Goal: Information Seeking & Learning: Learn about a topic

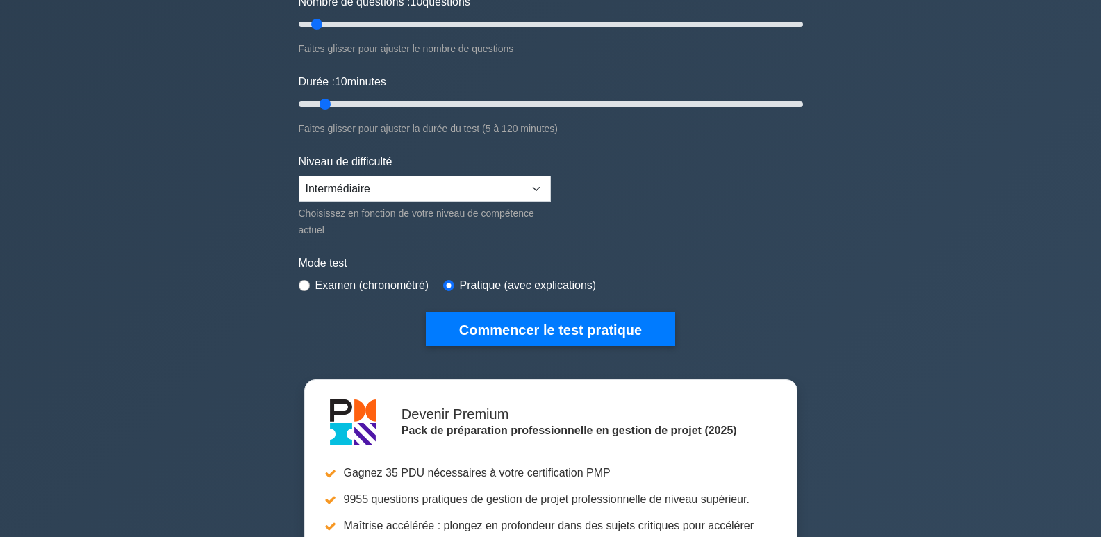
scroll to position [208, 0]
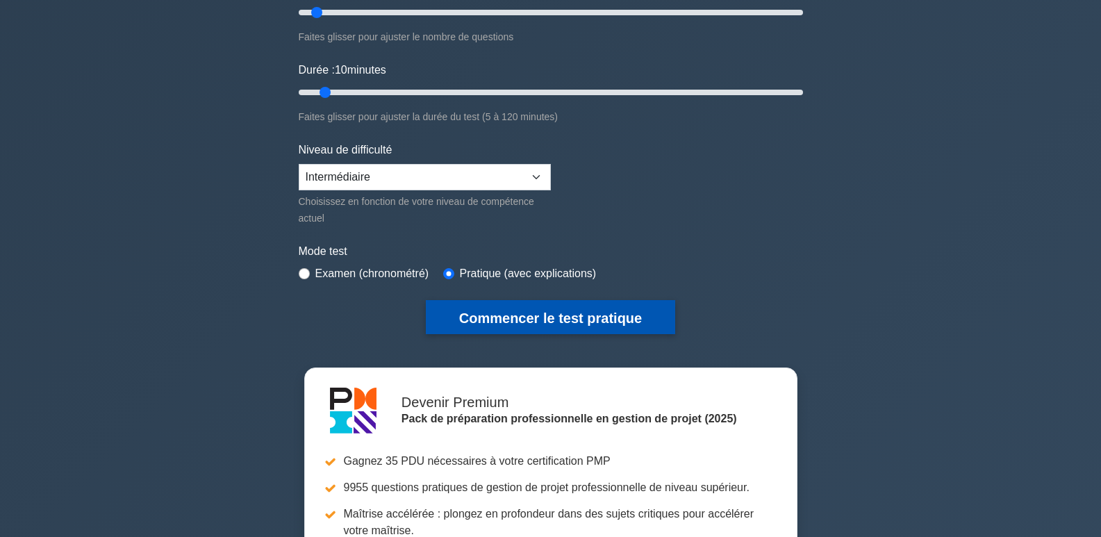
click at [560, 315] on font "Commencer le test pratique" at bounding box center [550, 317] width 183 height 15
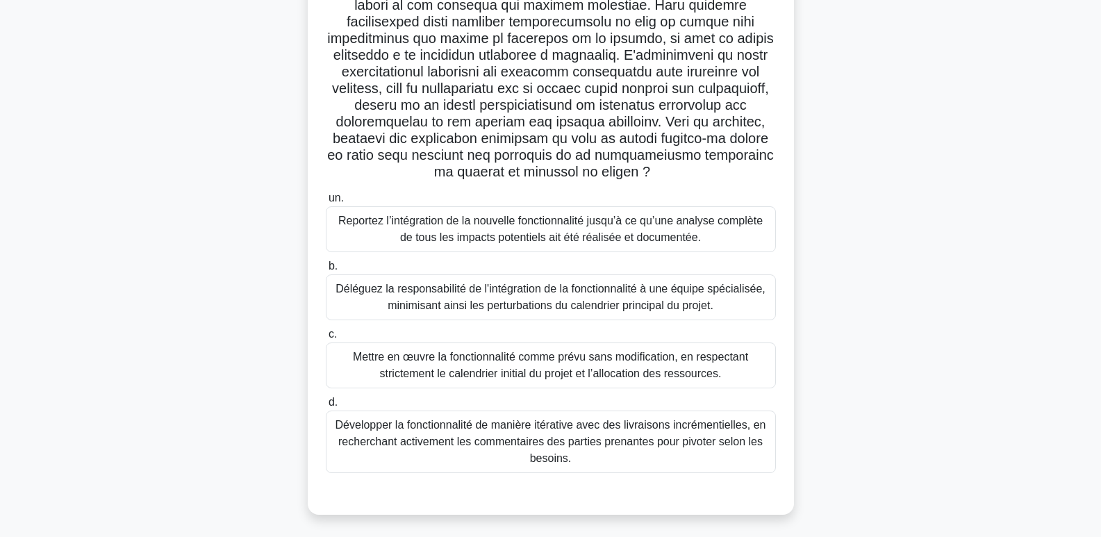
scroll to position [291, 0]
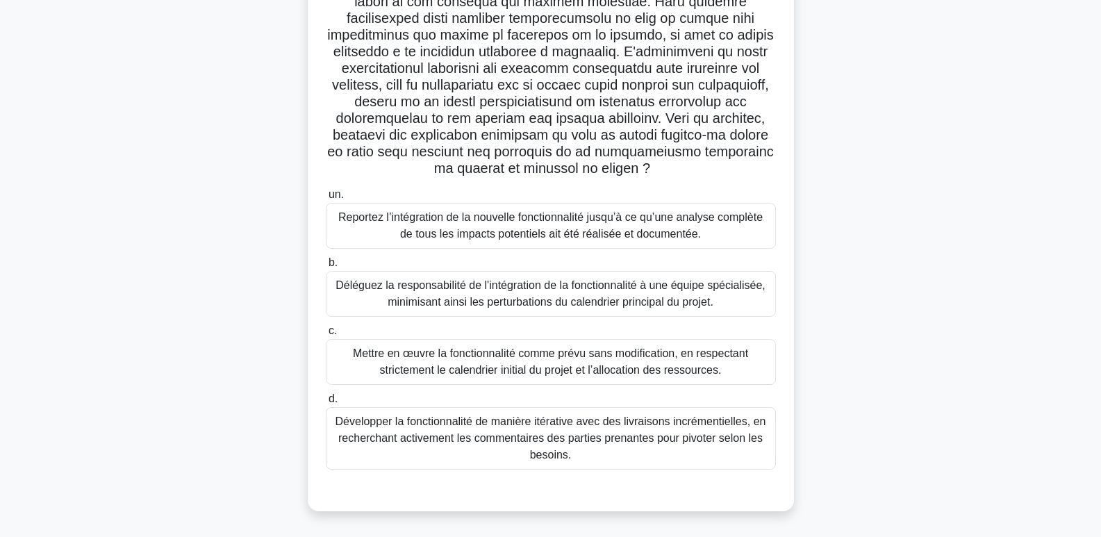
click at [733, 434] on font "Développer la fonctionnalité de manière itérative avec des livraisons incrément…" at bounding box center [550, 437] width 431 height 45
click at [326, 404] on input "d. Développer la fonctionnalité de manière itérative avec des livraisons incrém…" at bounding box center [326, 398] width 0 height 9
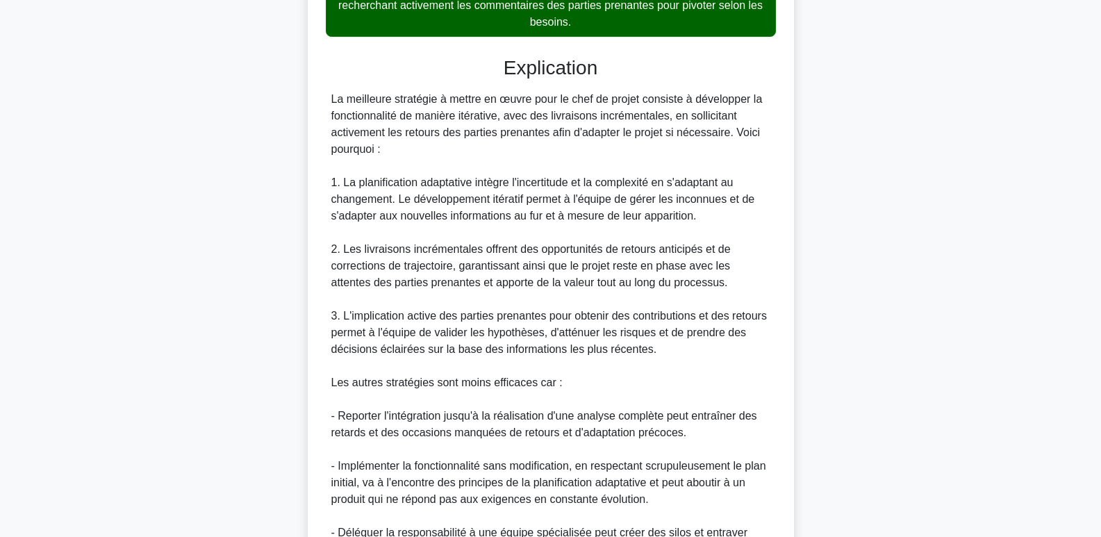
scroll to position [889, 0]
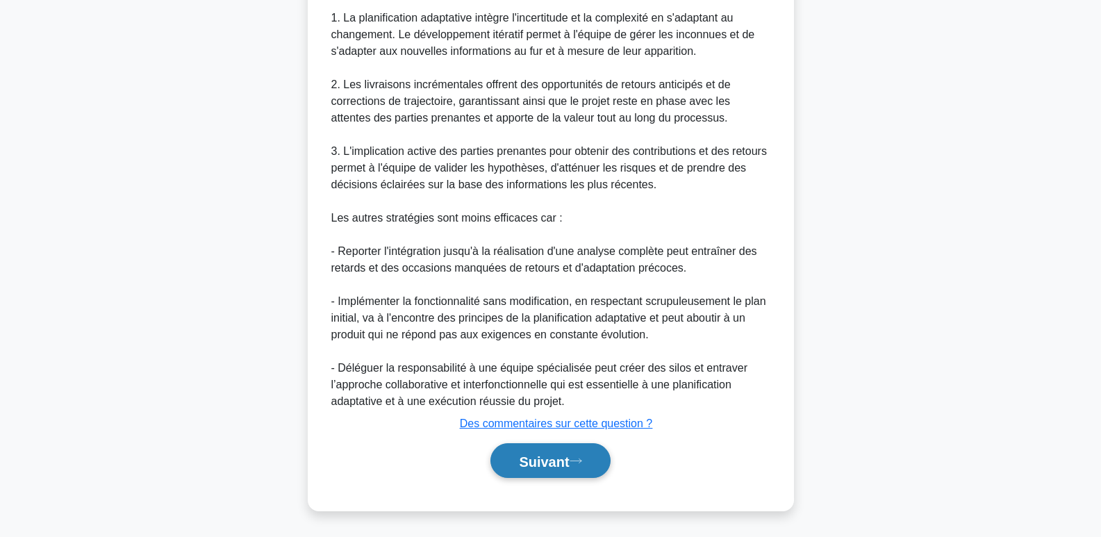
click at [563, 465] on font "Suivant" at bounding box center [544, 461] width 50 height 15
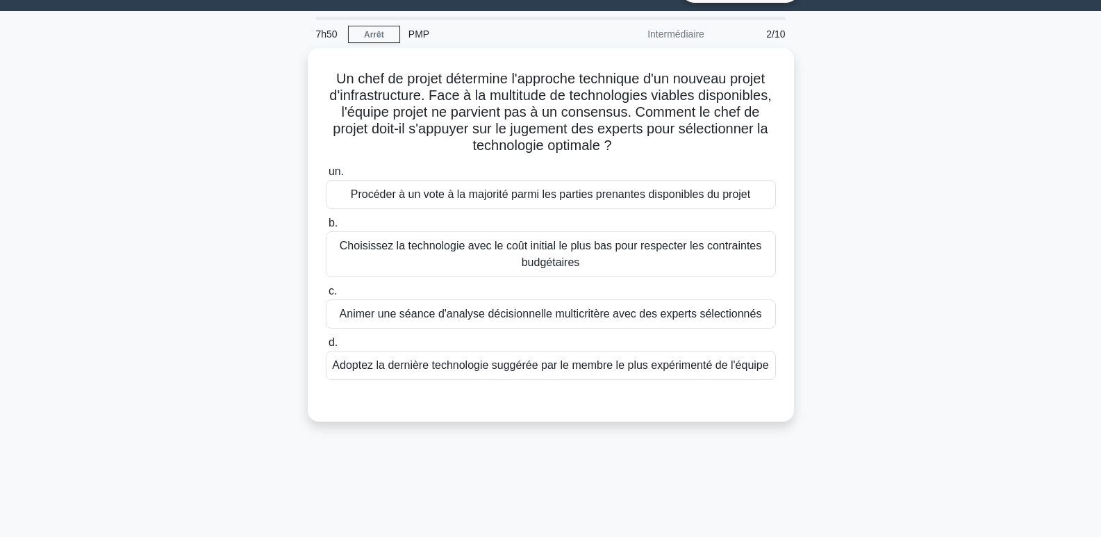
scroll to position [0, 0]
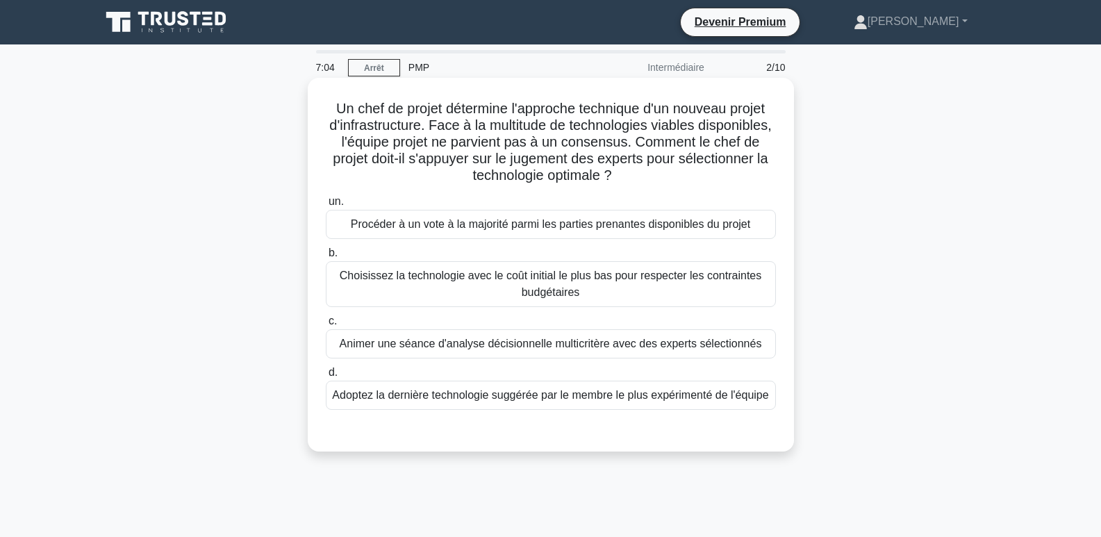
click at [579, 344] on font "Animer une séance d'analyse décisionnelle multicritère avec des experts sélecti…" at bounding box center [551, 344] width 422 height 12
click at [326, 326] on input "c. Animer une séance d'analyse décisionnelle multicritère avec des experts séle…" at bounding box center [326, 321] width 0 height 9
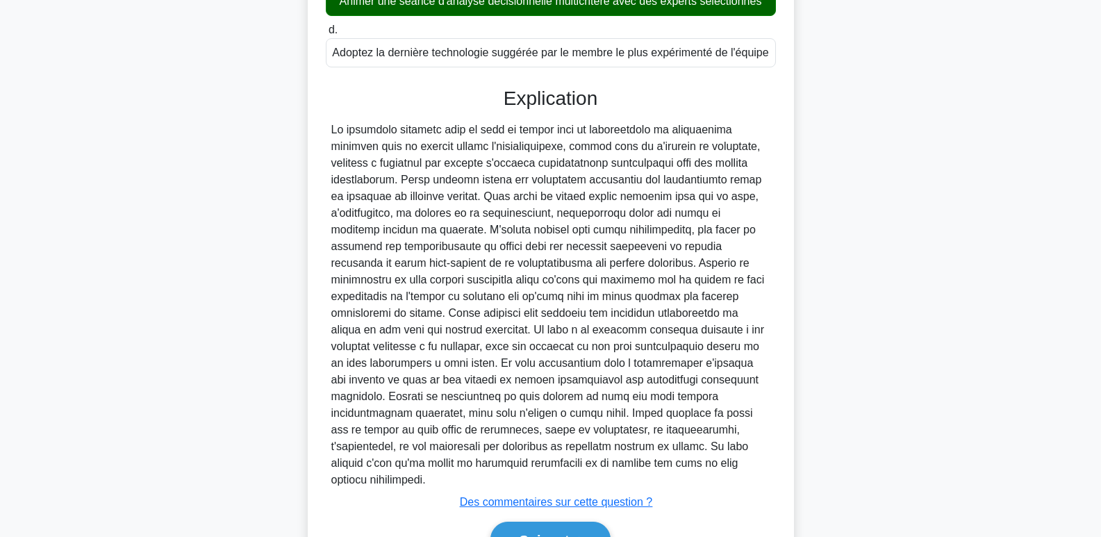
scroll to position [406, 0]
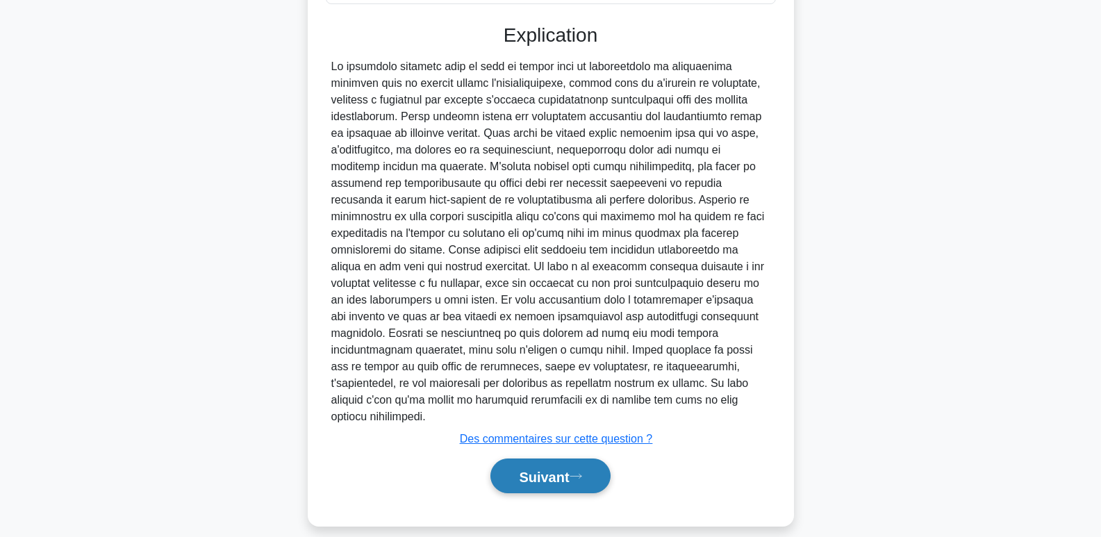
click at [526, 469] on font "Suivant" at bounding box center [544, 476] width 50 height 15
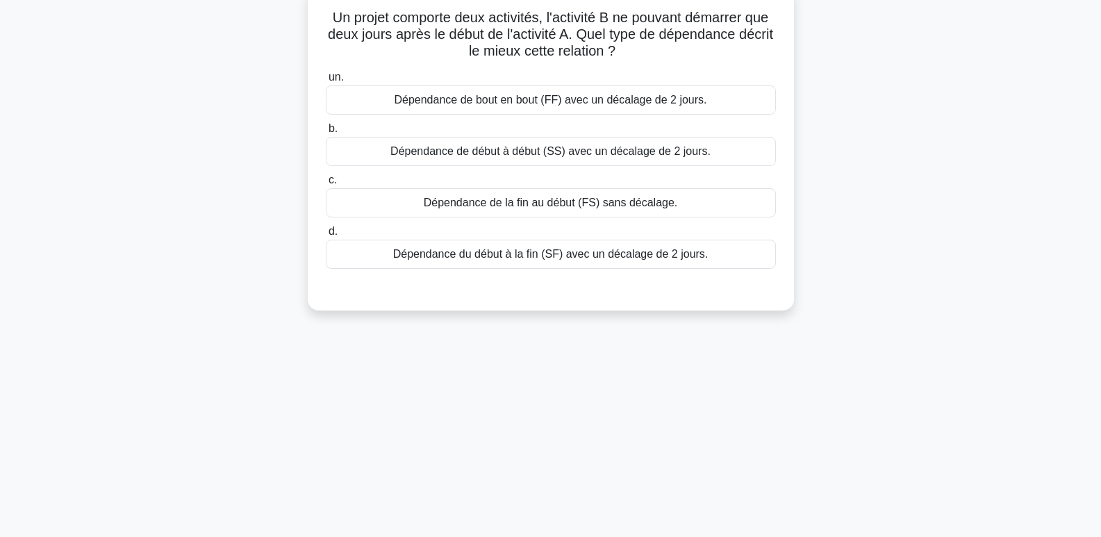
scroll to position [0, 0]
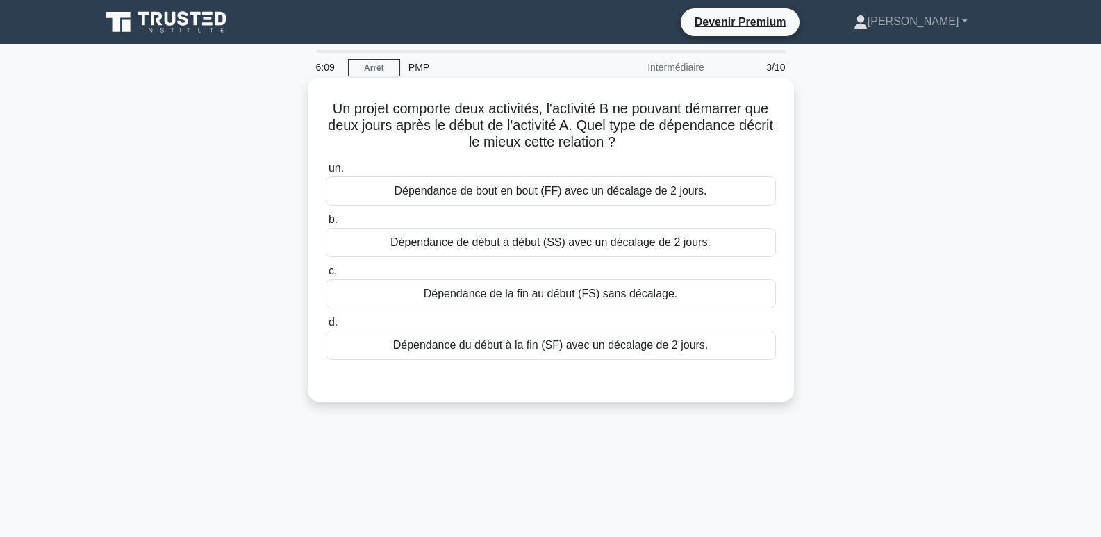
click at [529, 192] on font "Dépendance de bout en bout (FF) avec un décalage de 2 jours." at bounding box center [550, 191] width 313 height 12
click at [326, 173] on input "un. Dépendance de bout en bout (FF) avec un décalage de 2 jours." at bounding box center [326, 168] width 0 height 9
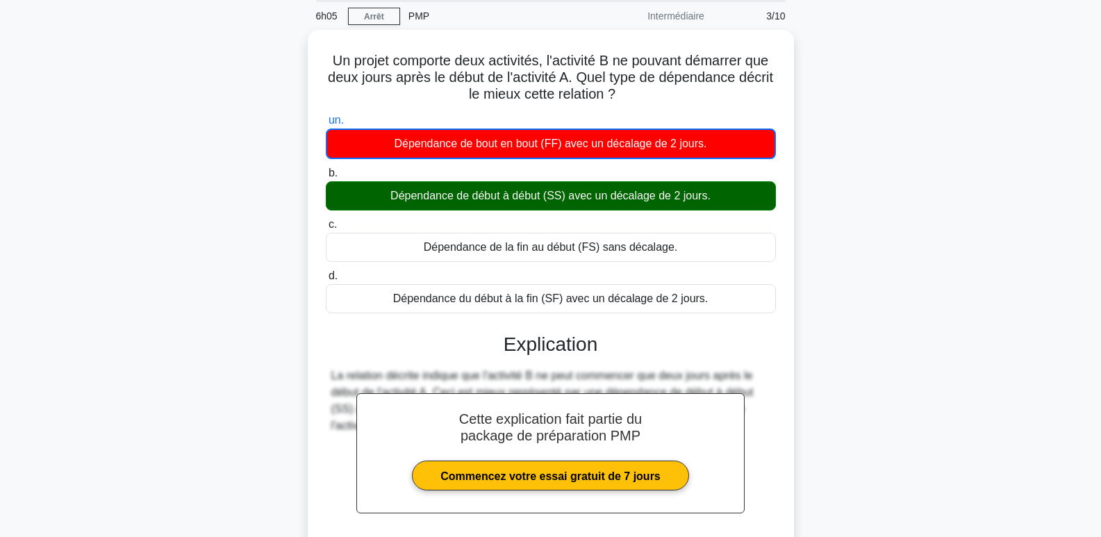
scroll to position [213, 0]
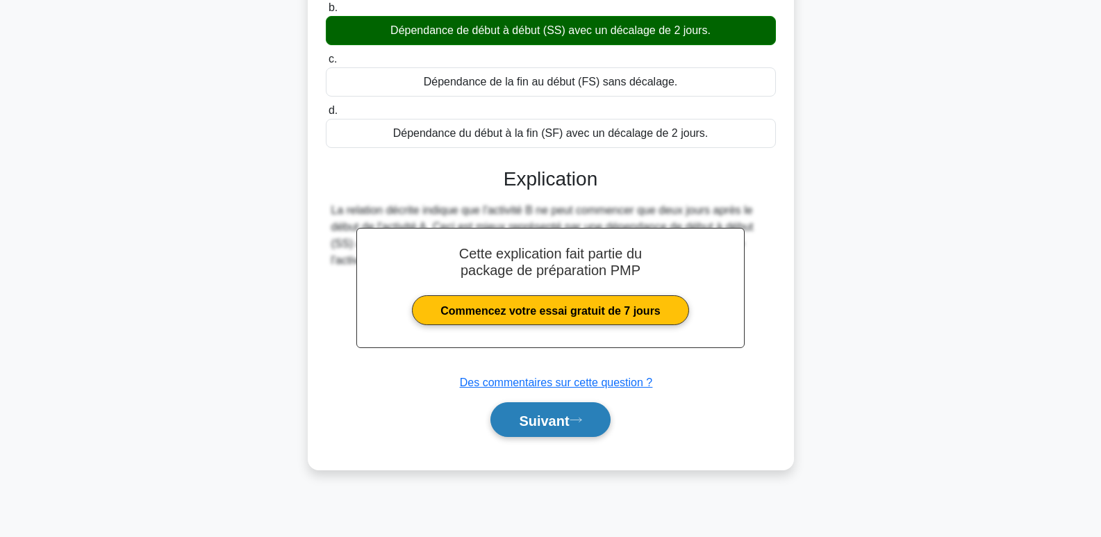
click at [565, 419] on font "Suivant" at bounding box center [544, 420] width 50 height 15
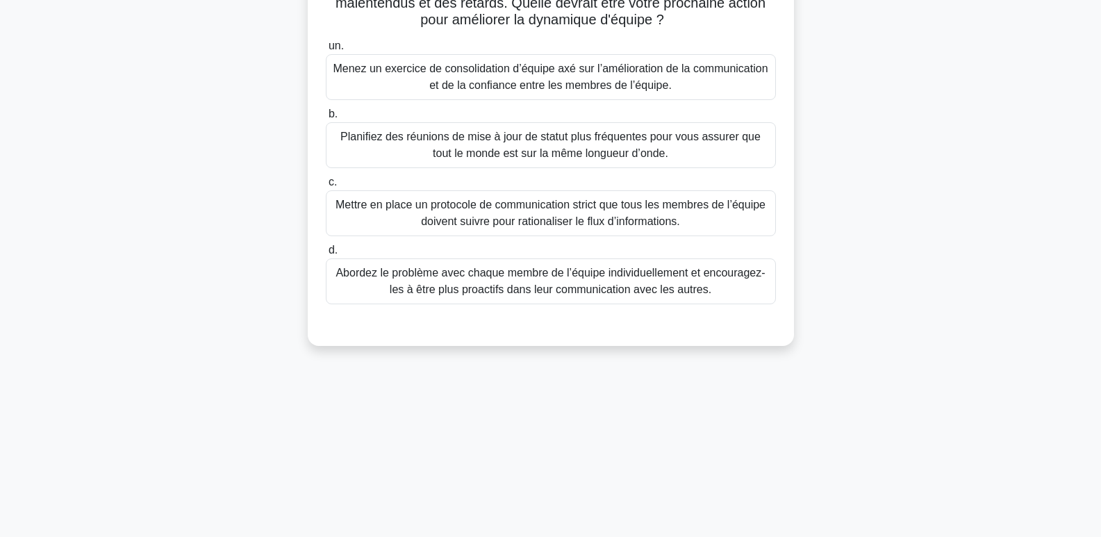
scroll to position [69, 0]
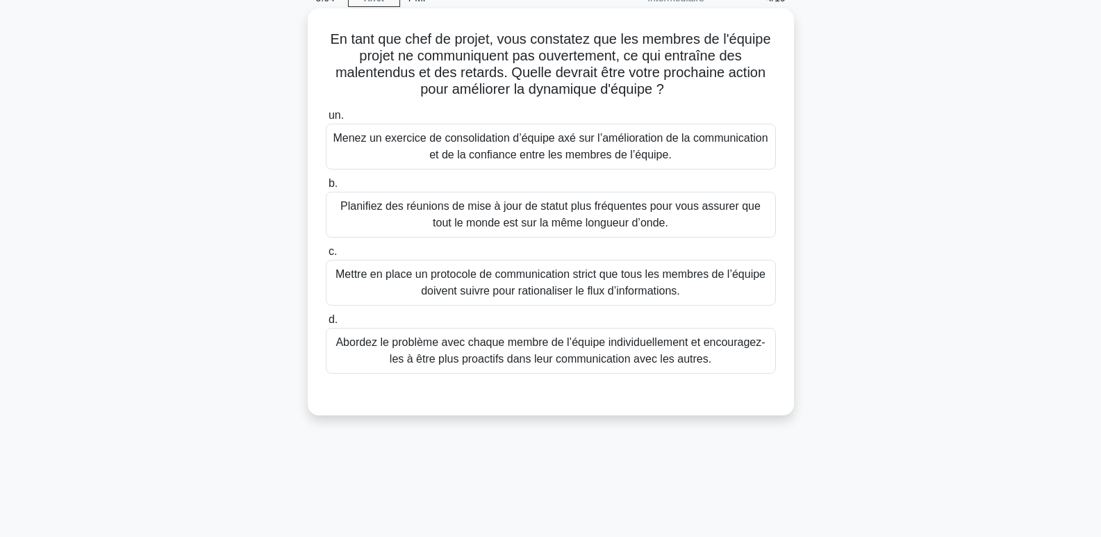
click at [554, 219] on font "Planifiez des réunions de mise à jour de statut plus fréquentes pour vous assur…" at bounding box center [550, 214] width 420 height 28
click at [326, 188] on input "b. Planifiez des réunions de mise à jour de statut plus fréquentes pour vous as…" at bounding box center [326, 183] width 0 height 9
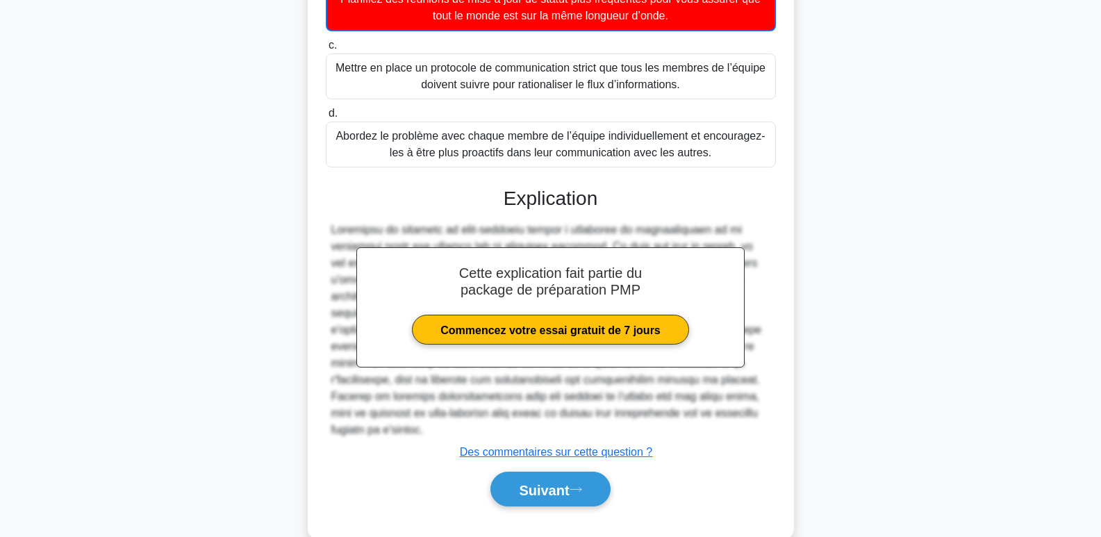
scroll to position [307, 0]
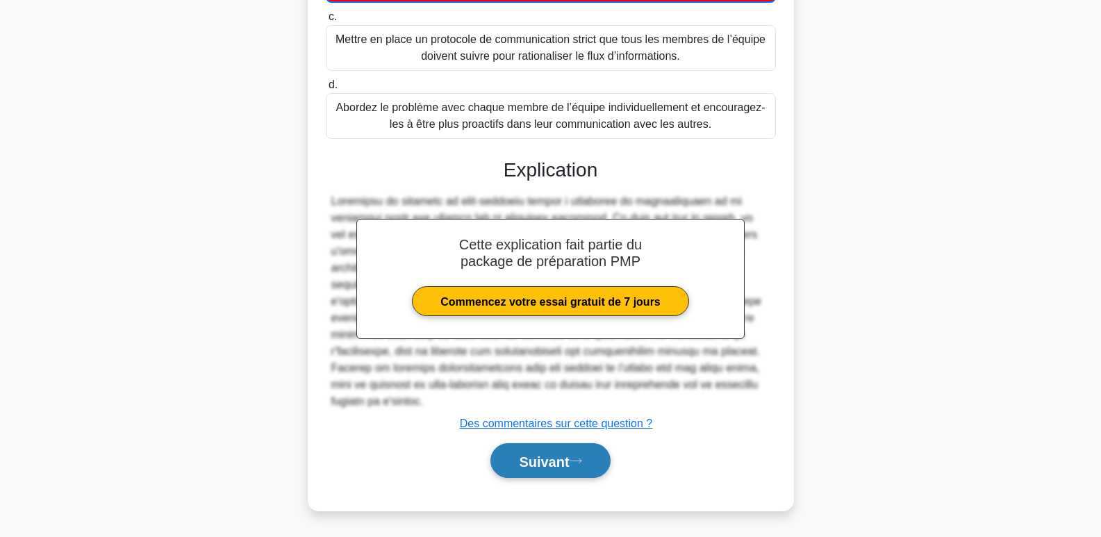
click at [519, 464] on font "Suivant" at bounding box center [544, 461] width 50 height 15
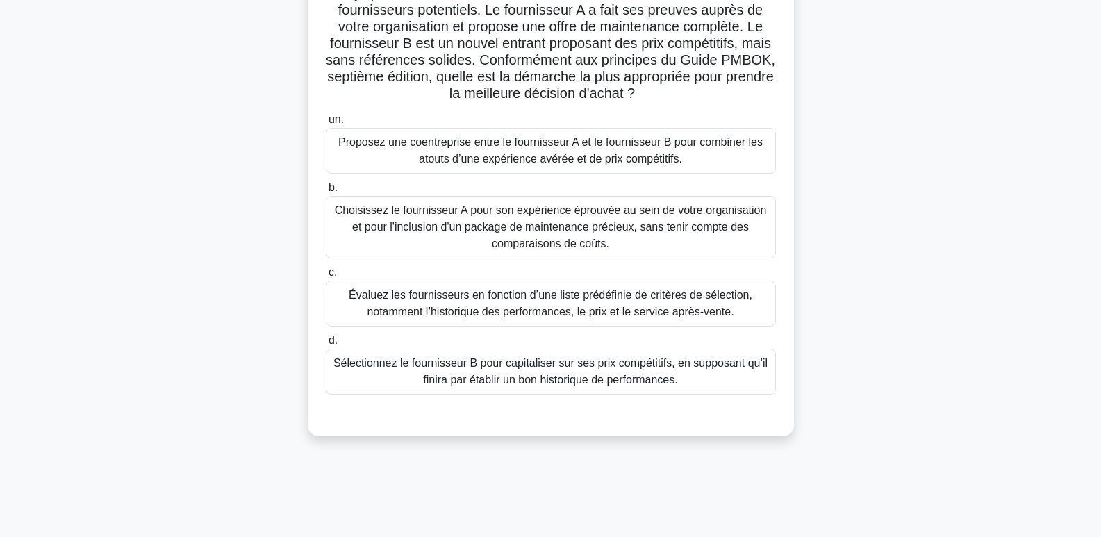
scroll to position [139, 0]
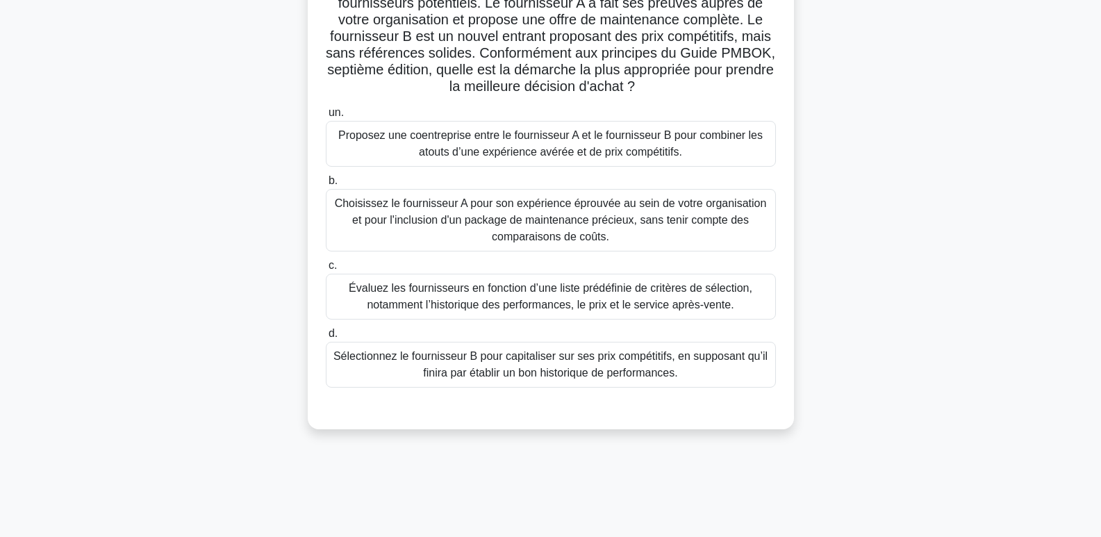
click at [530, 223] on font "Choisissez le fournisseur A pour son expérience éprouvée au sein de votre organ…" at bounding box center [551, 219] width 432 height 45
click at [326, 185] on input "b. Choisissez le fournisseur A pour son expérience éprouvée au sein de votre or…" at bounding box center [326, 180] width 0 height 9
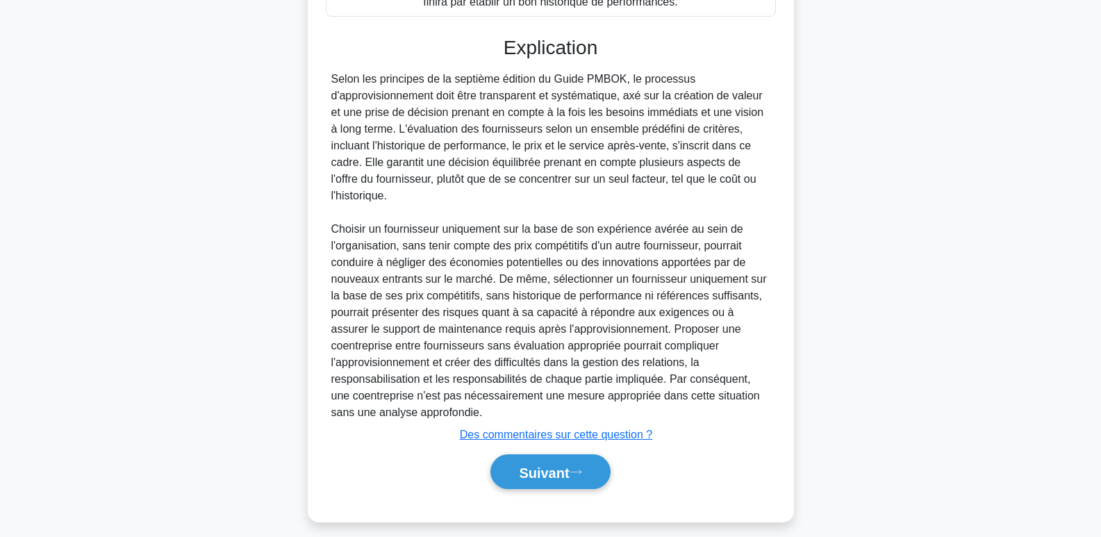
scroll to position [524, 0]
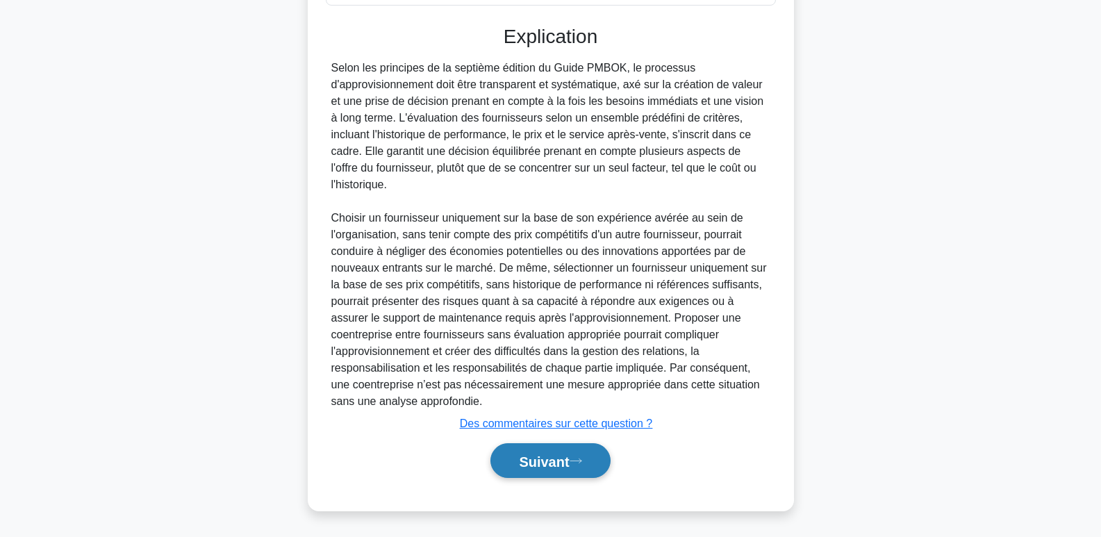
click at [525, 465] on font "Suivant" at bounding box center [544, 461] width 50 height 15
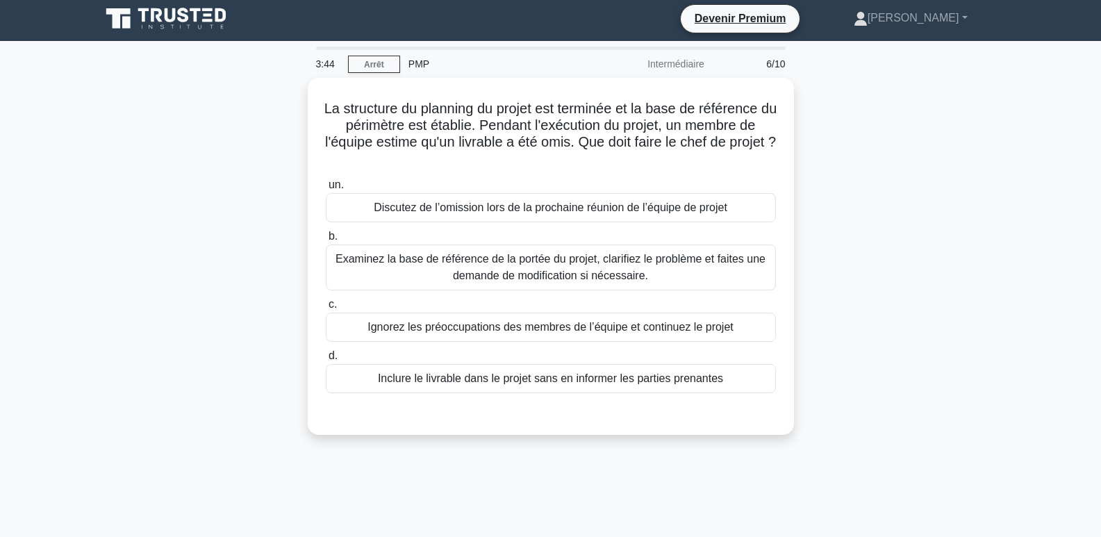
scroll to position [0, 0]
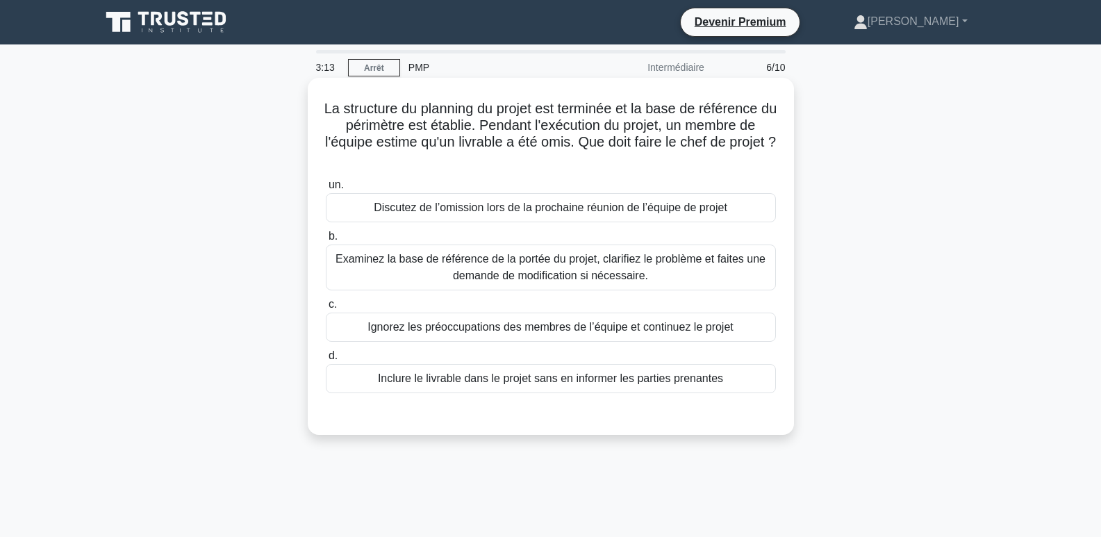
click at [532, 267] on font "Examinez la base de référence de la portée du projet, clarifiez le problème et …" at bounding box center [550, 267] width 430 height 28
click at [326, 241] on input "b. Examinez la base de référence de la portée du projet, clarifiez le problème …" at bounding box center [326, 236] width 0 height 9
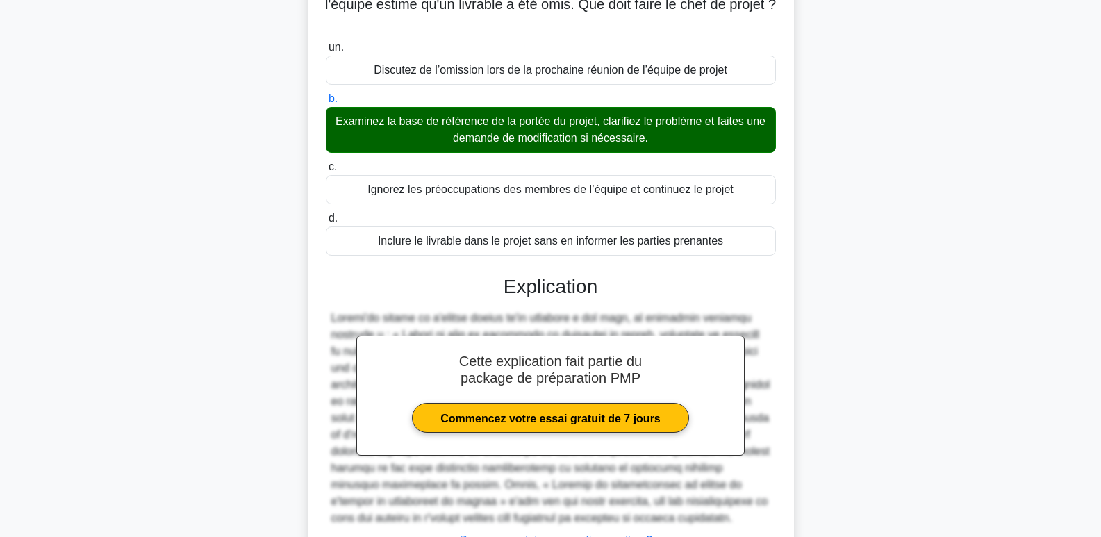
scroll to position [256, 0]
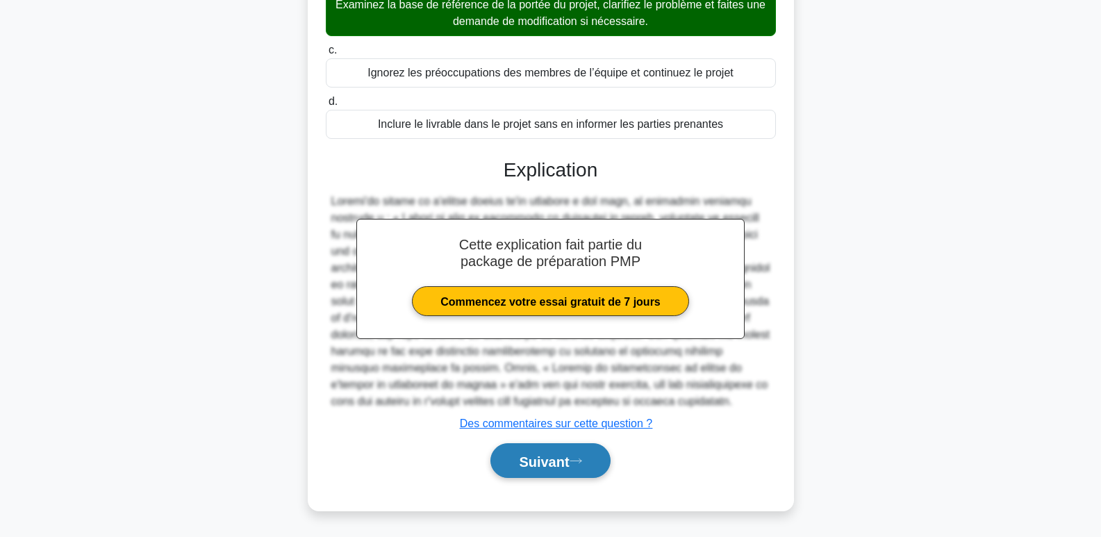
click at [554, 460] on font "Suivant" at bounding box center [544, 461] width 50 height 15
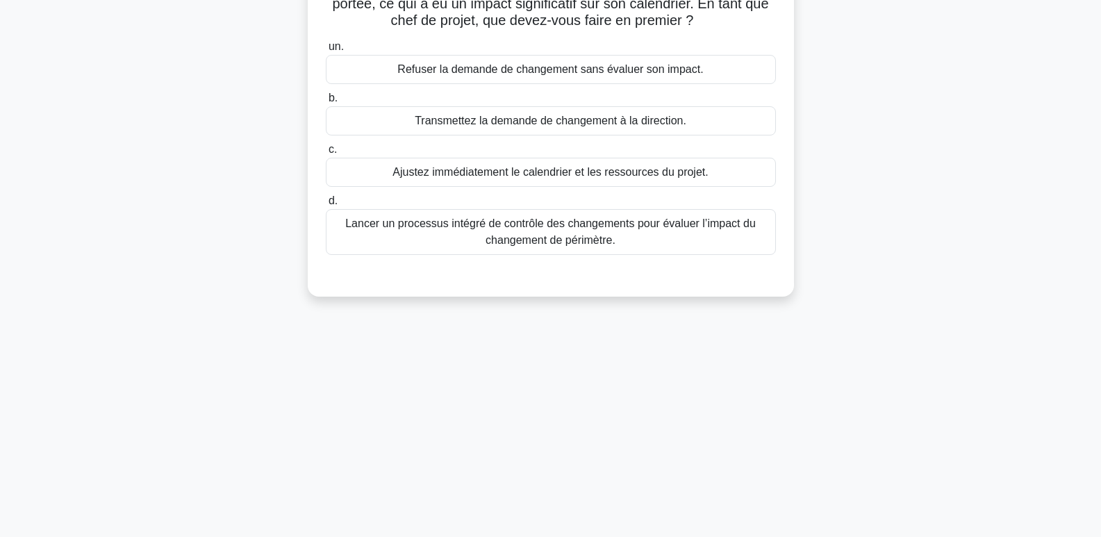
scroll to position [0, 0]
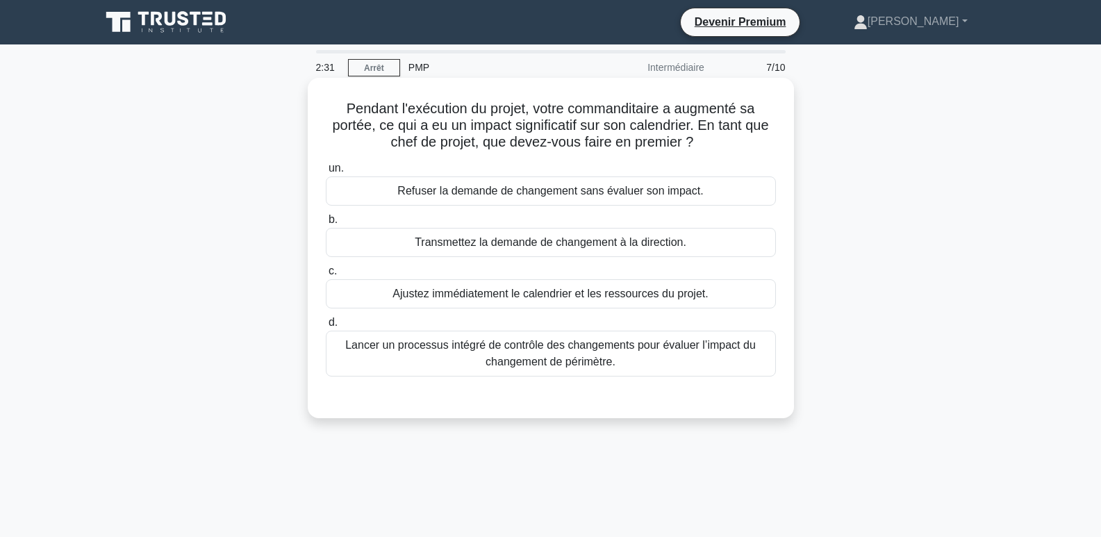
click at [520, 350] on font "Lancer un processus intégré de contrôle des changements pour évaluer l’impact d…" at bounding box center [550, 353] width 410 height 28
click at [326, 327] on input "d. Lancer un processus intégré de contrôle des changements pour évaluer l’impac…" at bounding box center [326, 322] width 0 height 9
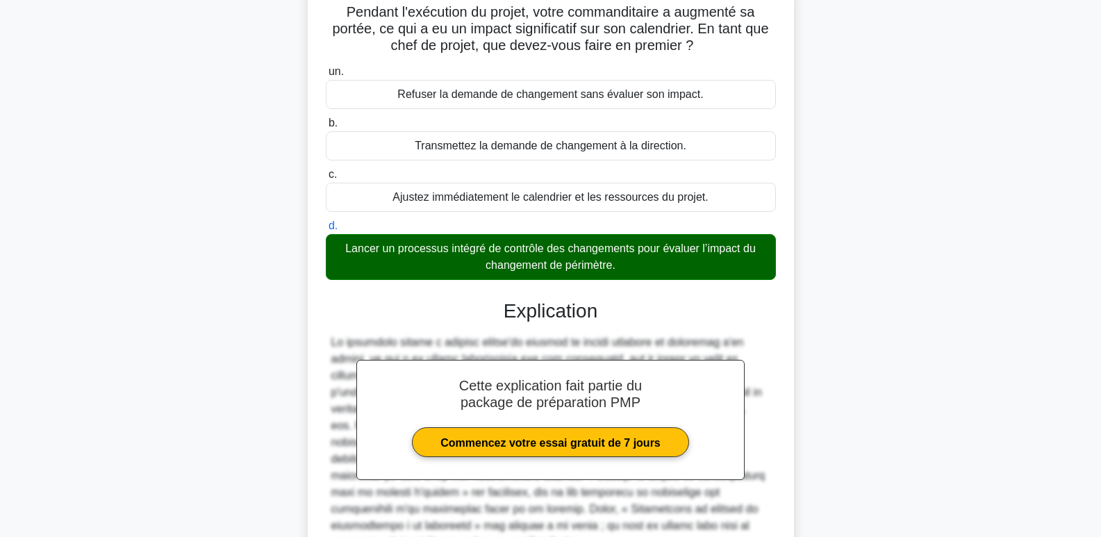
scroll to position [239, 0]
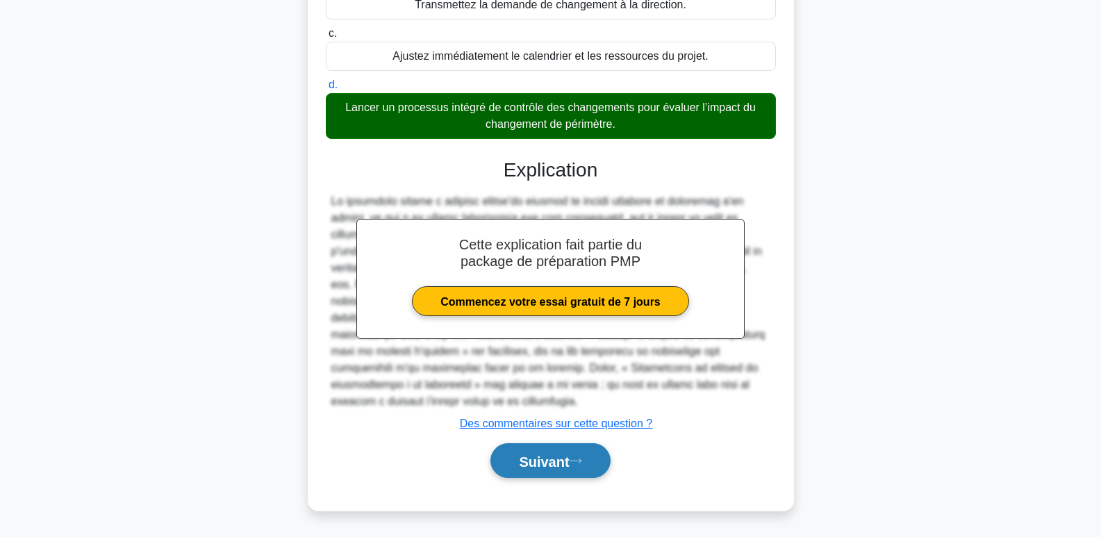
click at [569, 463] on font "Suivant" at bounding box center [544, 461] width 50 height 15
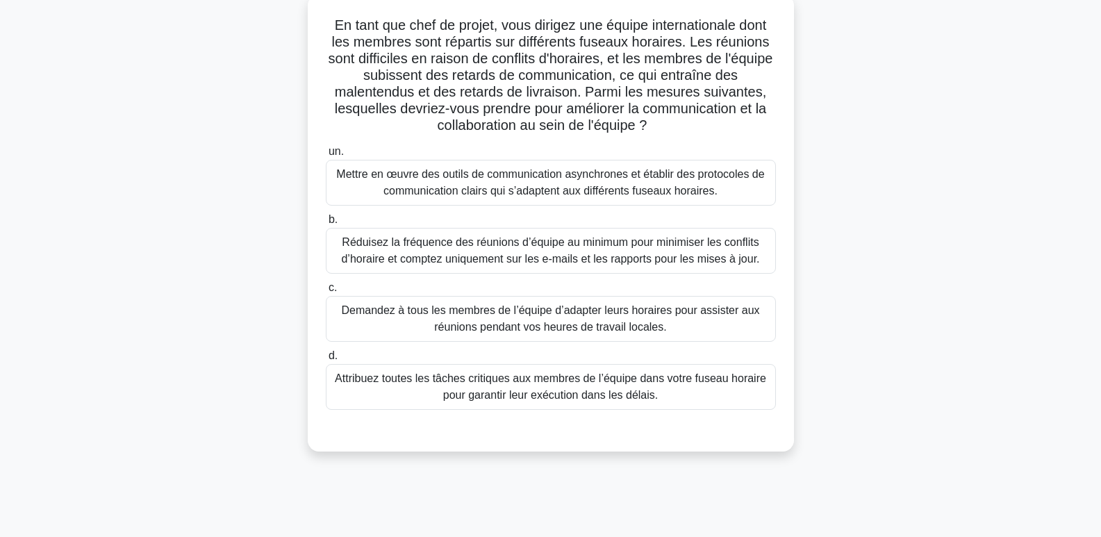
scroll to position [0, 0]
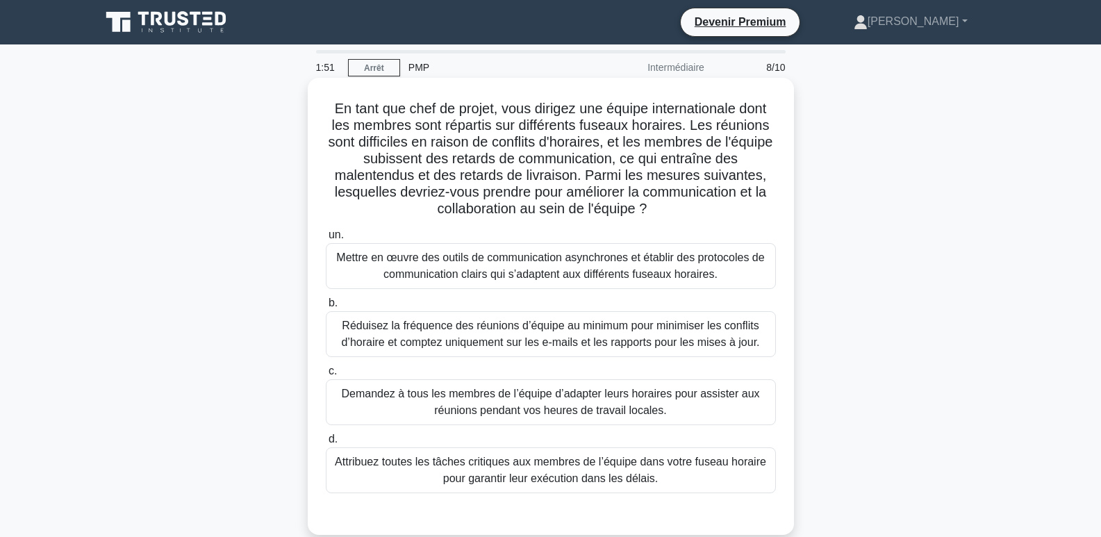
click at [659, 272] on font "Mettre en œuvre des outils de communication asynchrones et établir des protocol…" at bounding box center [550, 265] width 428 height 28
click at [326, 240] on input "un. Mettre en œuvre des outils de communication asynchrones et établir des prot…" at bounding box center [326, 235] width 0 height 9
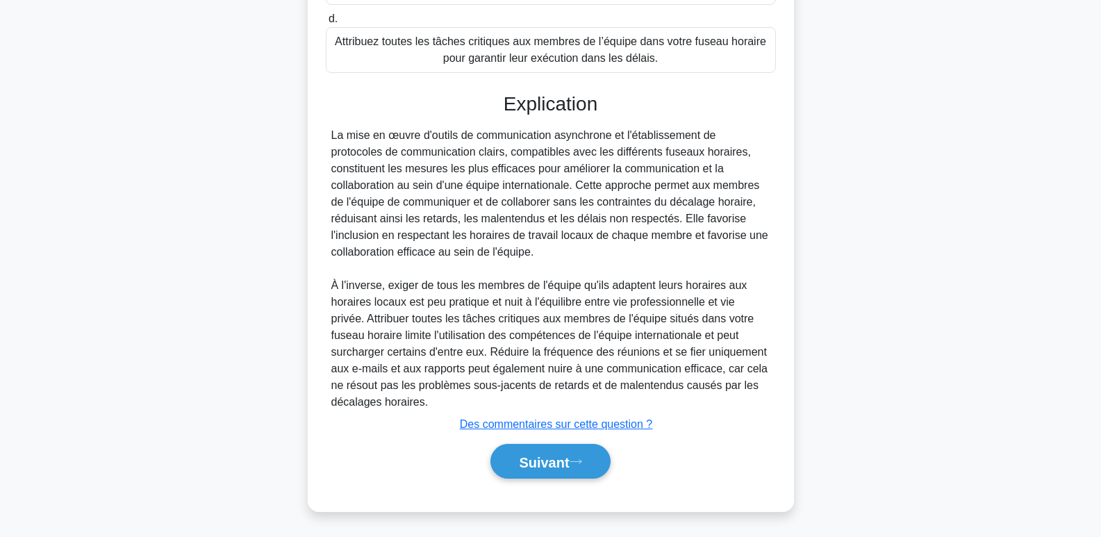
scroll to position [422, 0]
click at [532, 465] on font "Suivant" at bounding box center [544, 461] width 50 height 15
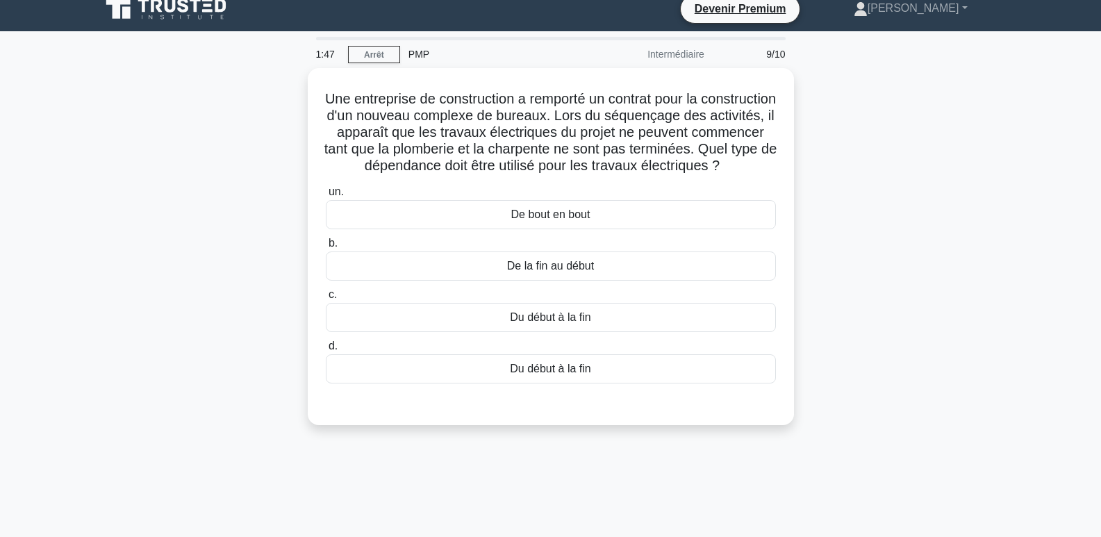
scroll to position [0, 0]
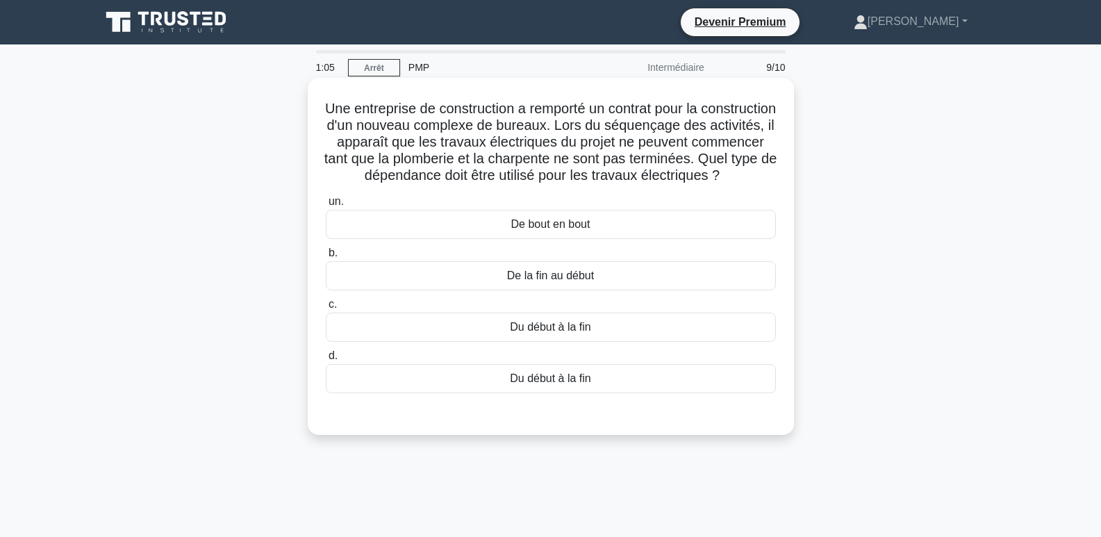
click at [553, 281] on font "De la fin au début" at bounding box center [550, 275] width 87 height 12
click at [326, 258] on input "b. De la fin au début" at bounding box center [326, 253] width 0 height 9
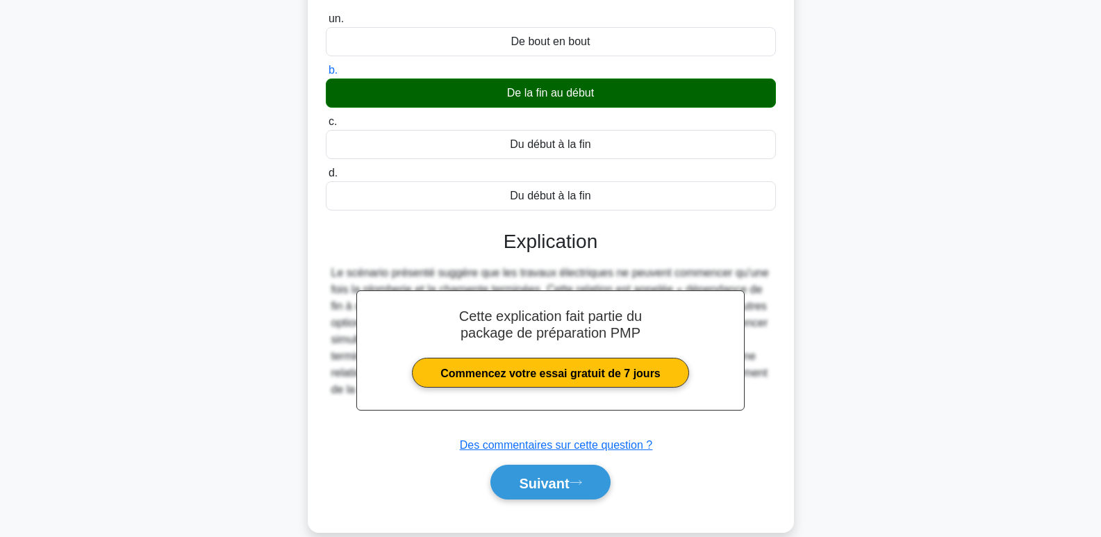
scroll to position [222, 0]
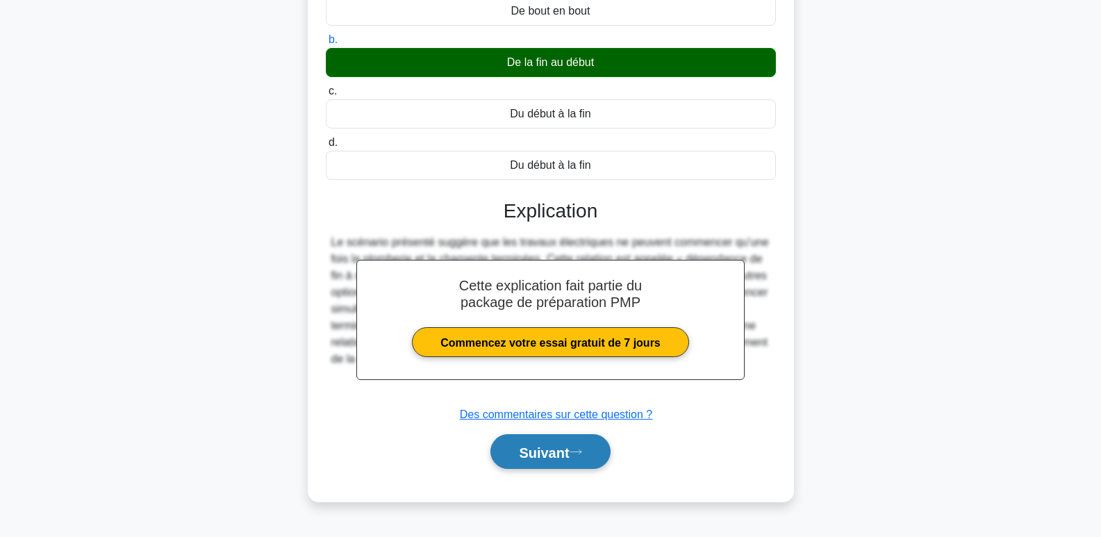
click at [556, 460] on font "Suivant" at bounding box center [544, 451] width 50 height 15
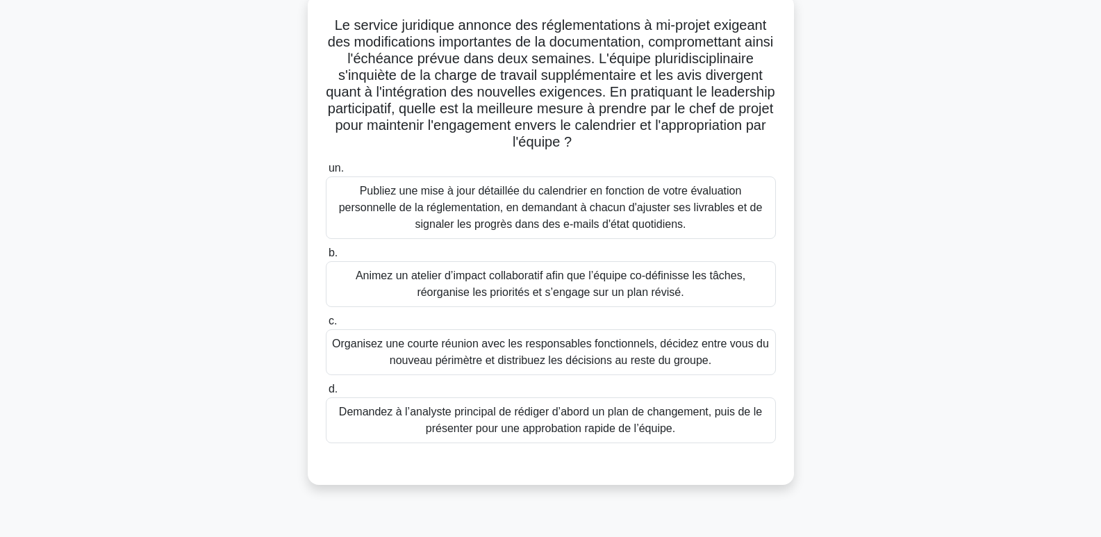
scroll to position [0, 0]
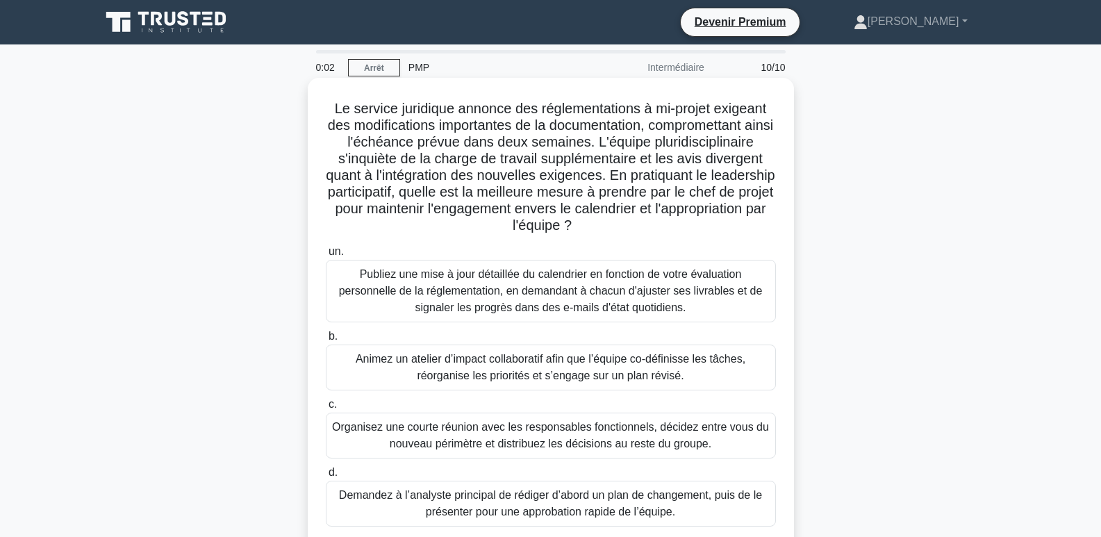
click at [504, 369] on font "Animez un atelier d’impact collaboratif afin que l’équipe co-définisse les tâch…" at bounding box center [551, 367] width 390 height 28
click at [326, 341] on input "b. Animez un atelier d’impact collaboratif afin que l’équipe co-définisse les t…" at bounding box center [326, 336] width 0 height 9
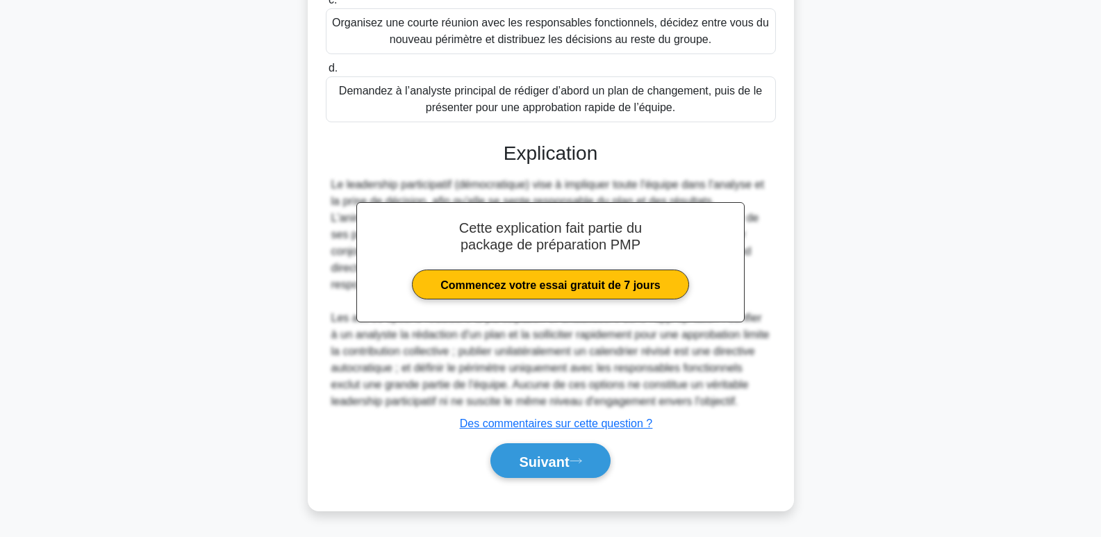
scroll to position [422, 0]
click at [558, 453] on font "Suivant" at bounding box center [544, 460] width 50 height 15
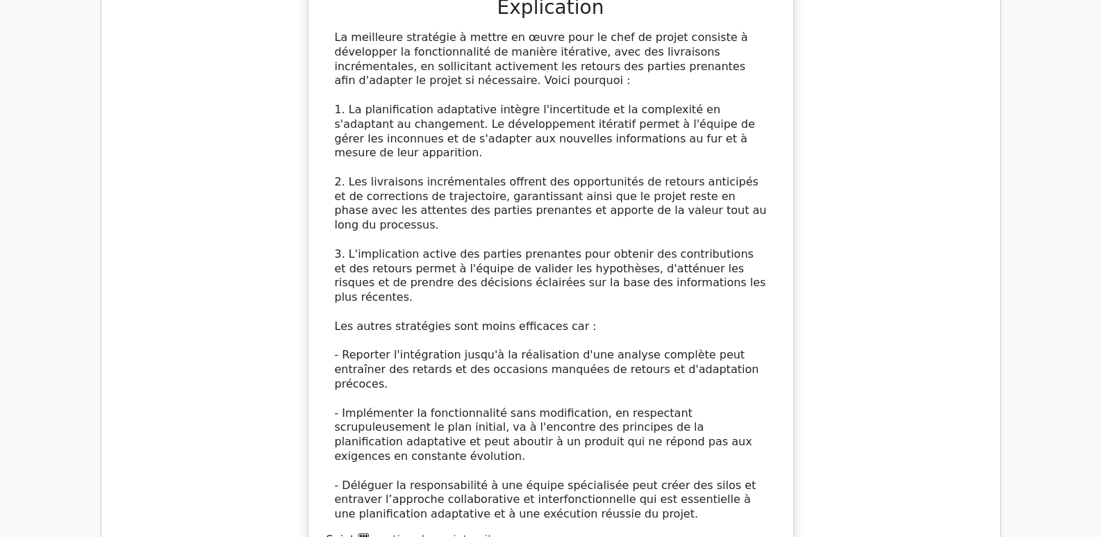
scroll to position [2500, 0]
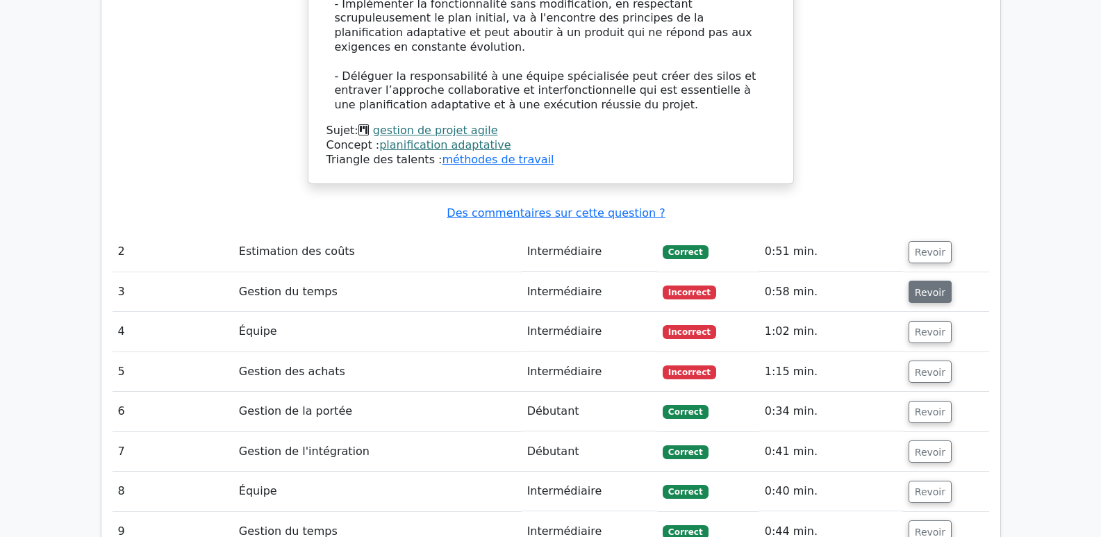
click at [916, 286] on font "Revoir" at bounding box center [930, 291] width 31 height 11
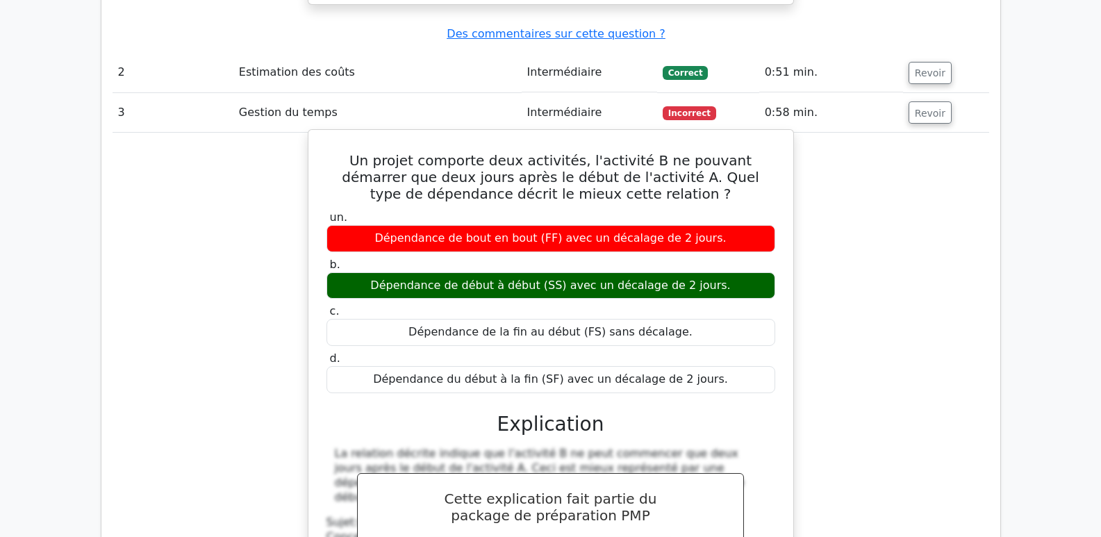
scroll to position [2709, 0]
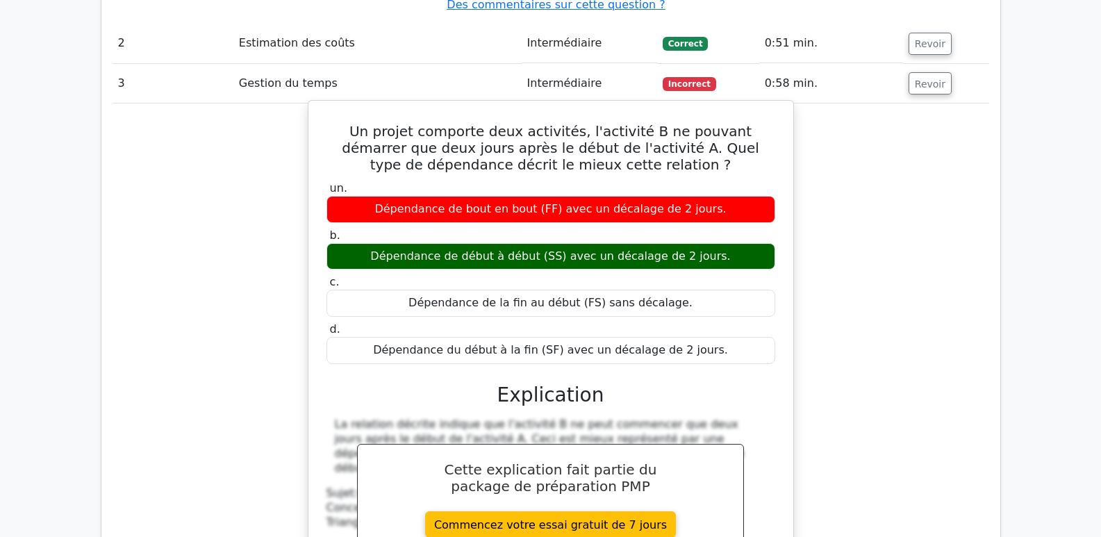
click at [743, 417] on font "La relation décrite indique que l'activité B ne peut commencer que deux jours a…" at bounding box center [540, 445] width 410 height 56
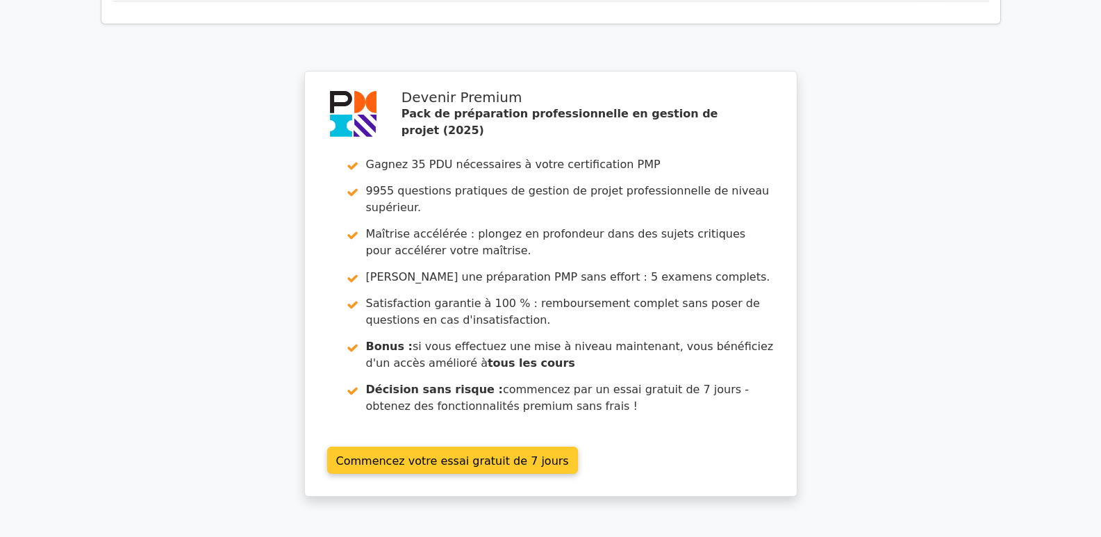
scroll to position [3723, 0]
